Goal: Task Accomplishment & Management: Manage account settings

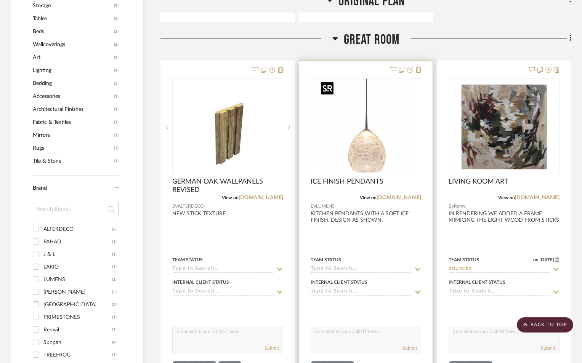
scroll to position [610, 0]
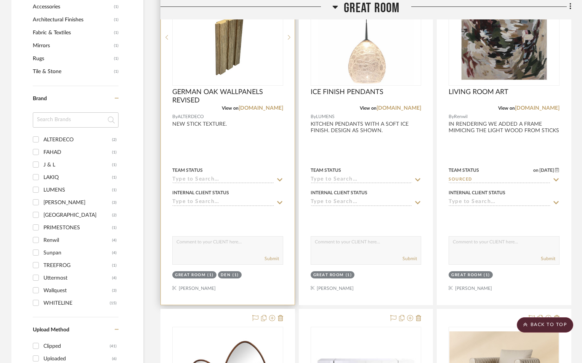
click at [221, 180] on input at bounding box center [223, 180] width 102 height 7
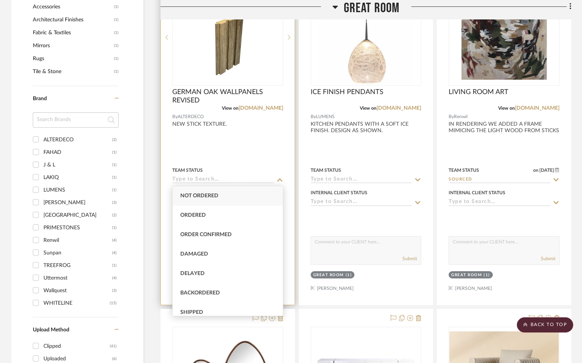
type input "A"
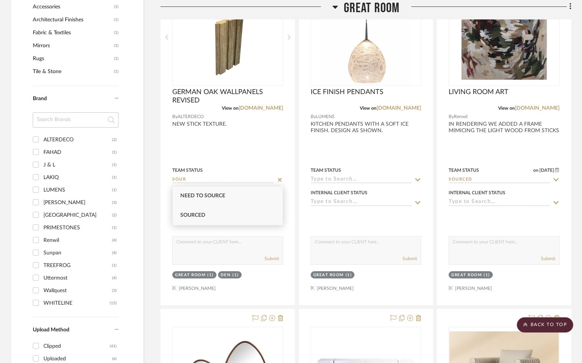
type input "SOUR"
click at [201, 215] on span "Sourced" at bounding box center [192, 215] width 25 height 5
type input "[DATE]"
type input "Sourced"
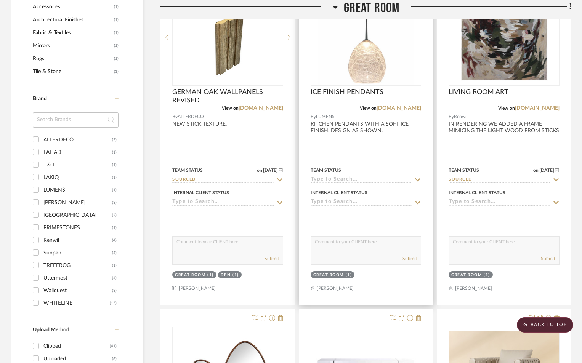
click at [335, 178] on input at bounding box center [362, 180] width 102 height 7
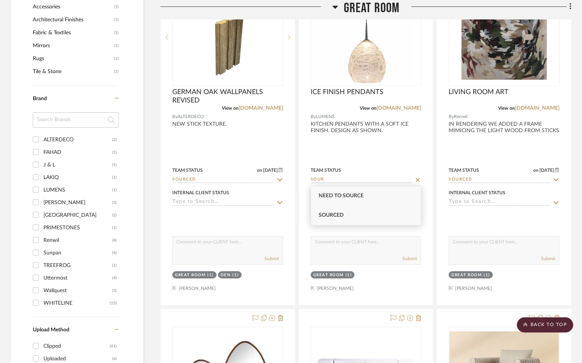
type input "SOUR"
click at [342, 210] on div "Sourced" at bounding box center [366, 215] width 110 height 19
type input "[DATE]"
type input "Sourced"
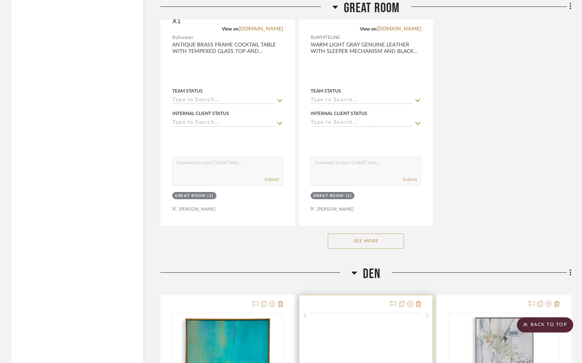
scroll to position [1525, 0]
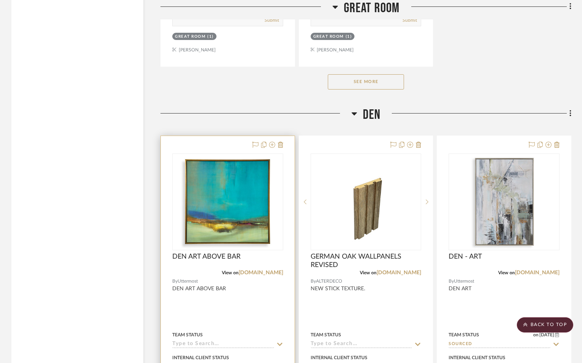
click at [211, 340] on div "Team Status" at bounding box center [227, 339] width 111 height 18
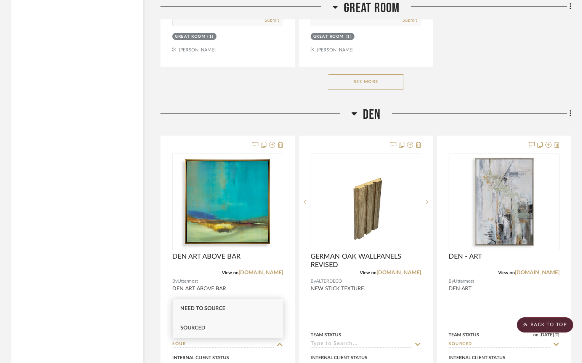
type input "SOUR"
click at [205, 334] on div "Sourced" at bounding box center [228, 328] width 110 height 19
type input "[DATE]"
type input "Sourced"
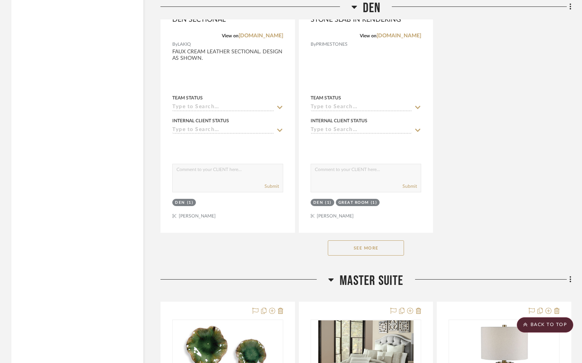
scroll to position [2465, 0]
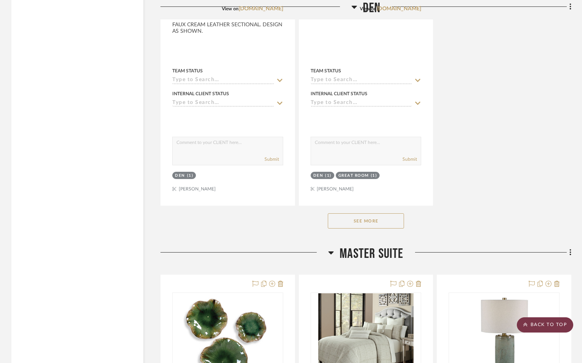
click at [552, 322] on scroll-to-top-button "BACK TO TOP" at bounding box center [545, 325] width 56 height 15
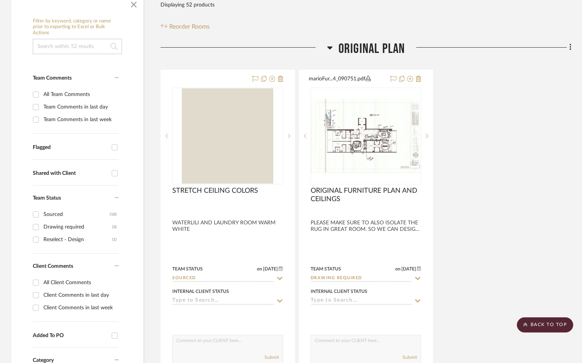
scroll to position [0, 0]
